Goal: Information Seeking & Learning: Learn about a topic

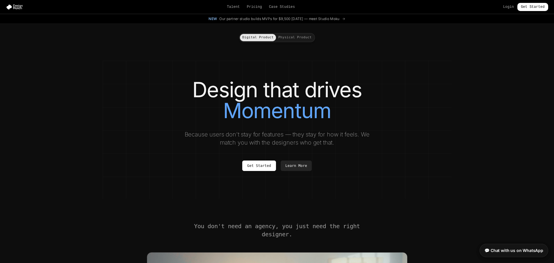
click at [303, 39] on button "Physical Product" at bounding box center [295, 37] width 38 height 7
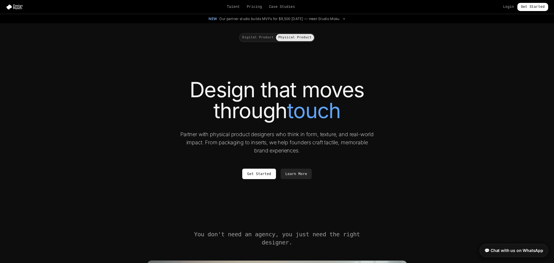
click at [262, 36] on button "Digital Product" at bounding box center [258, 37] width 36 height 7
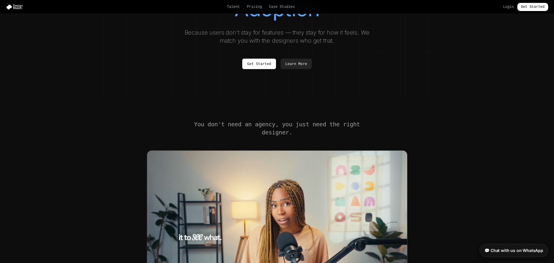
scroll to position [205, 0]
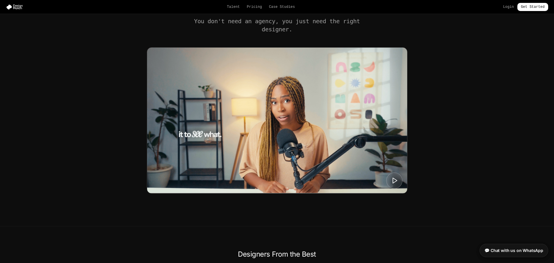
click at [293, 145] on img at bounding box center [277, 121] width 260 height 146
click at [393, 184] on polygon at bounding box center [395, 181] width 4 height 6
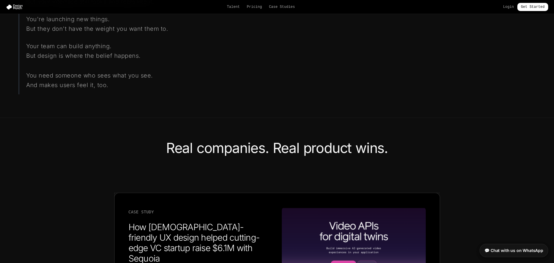
scroll to position [0, 0]
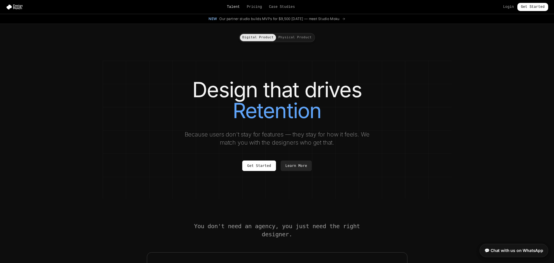
click at [235, 8] on link "Talent" at bounding box center [233, 7] width 13 height 5
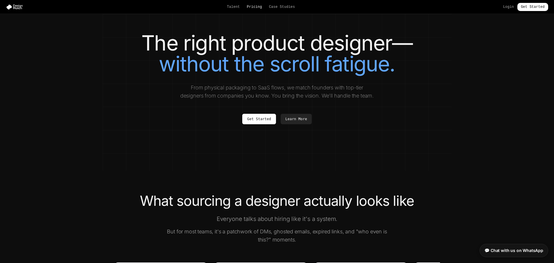
click at [258, 8] on link "Pricing" at bounding box center [254, 7] width 15 height 5
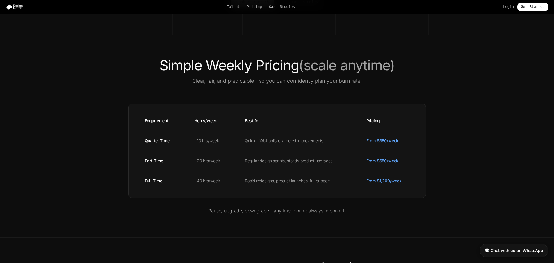
scroll to position [153, 0]
